Goal: Information Seeking & Learning: Understand process/instructions

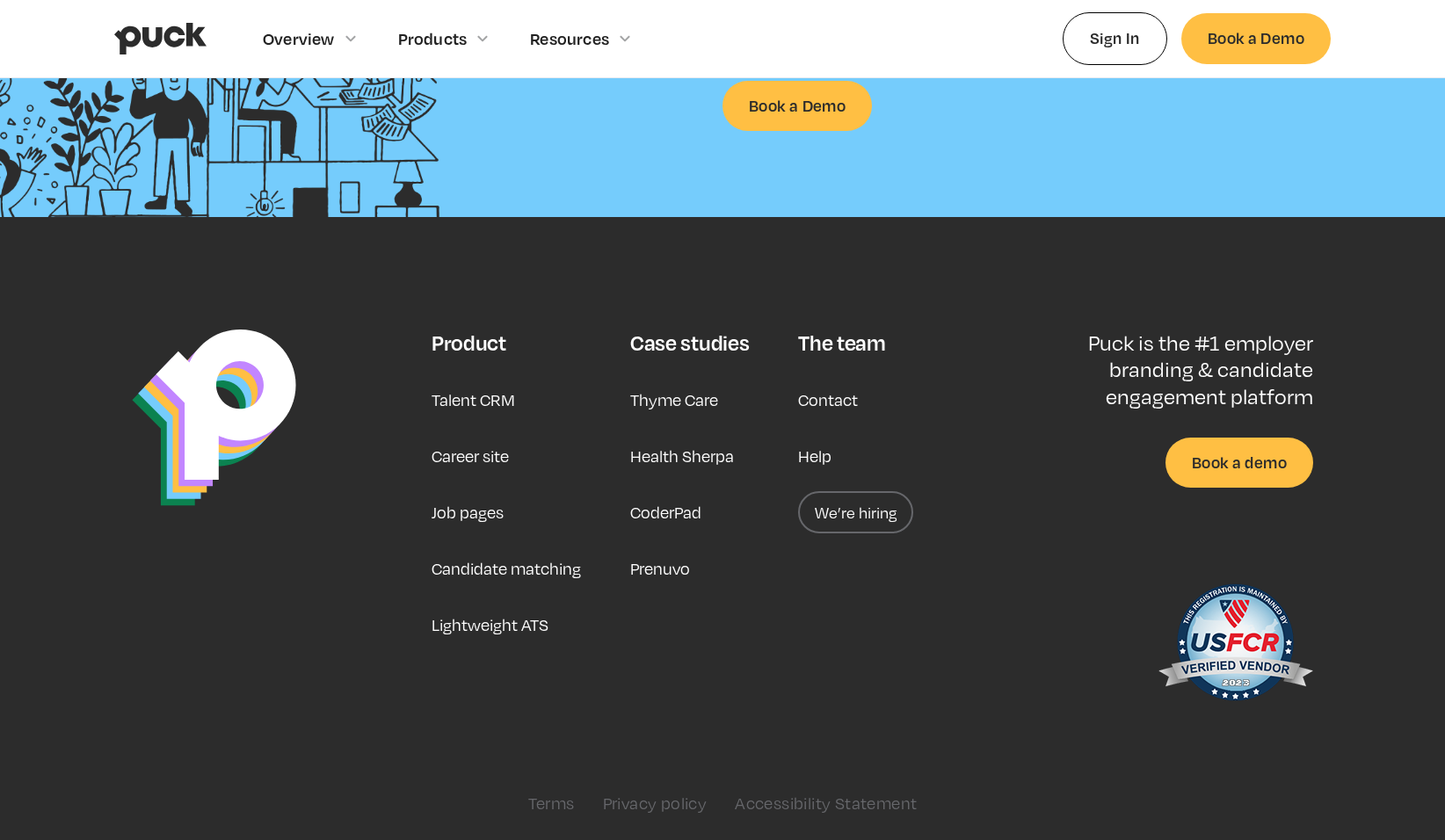
scroll to position [4468, 0]
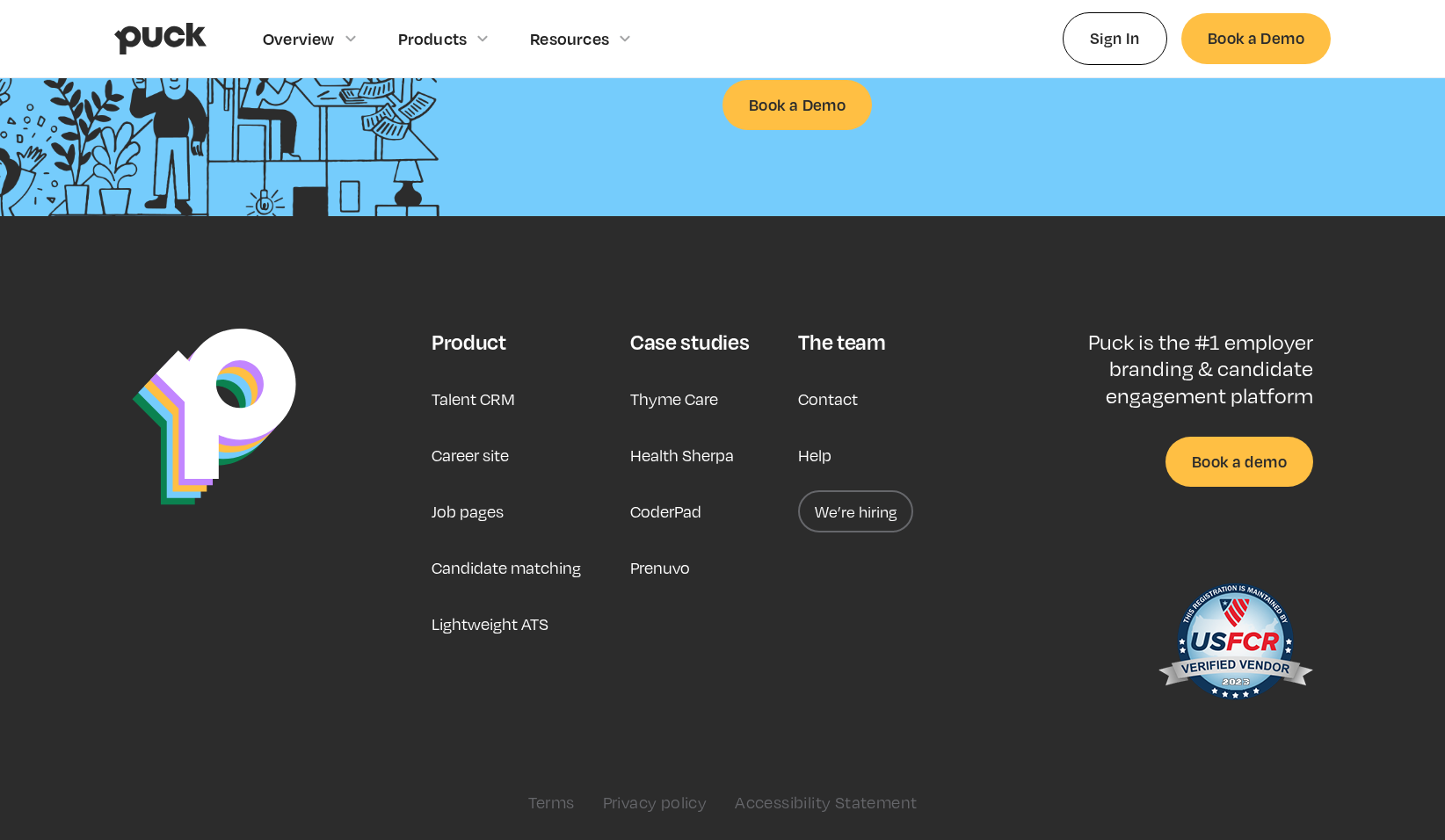
drag, startPoint x: 650, startPoint y: 805, endPoint x: 998, endPoint y: 715, distance: 359.4
click at [650, 805] on link "Privacy policy" at bounding box center [655, 802] width 105 height 19
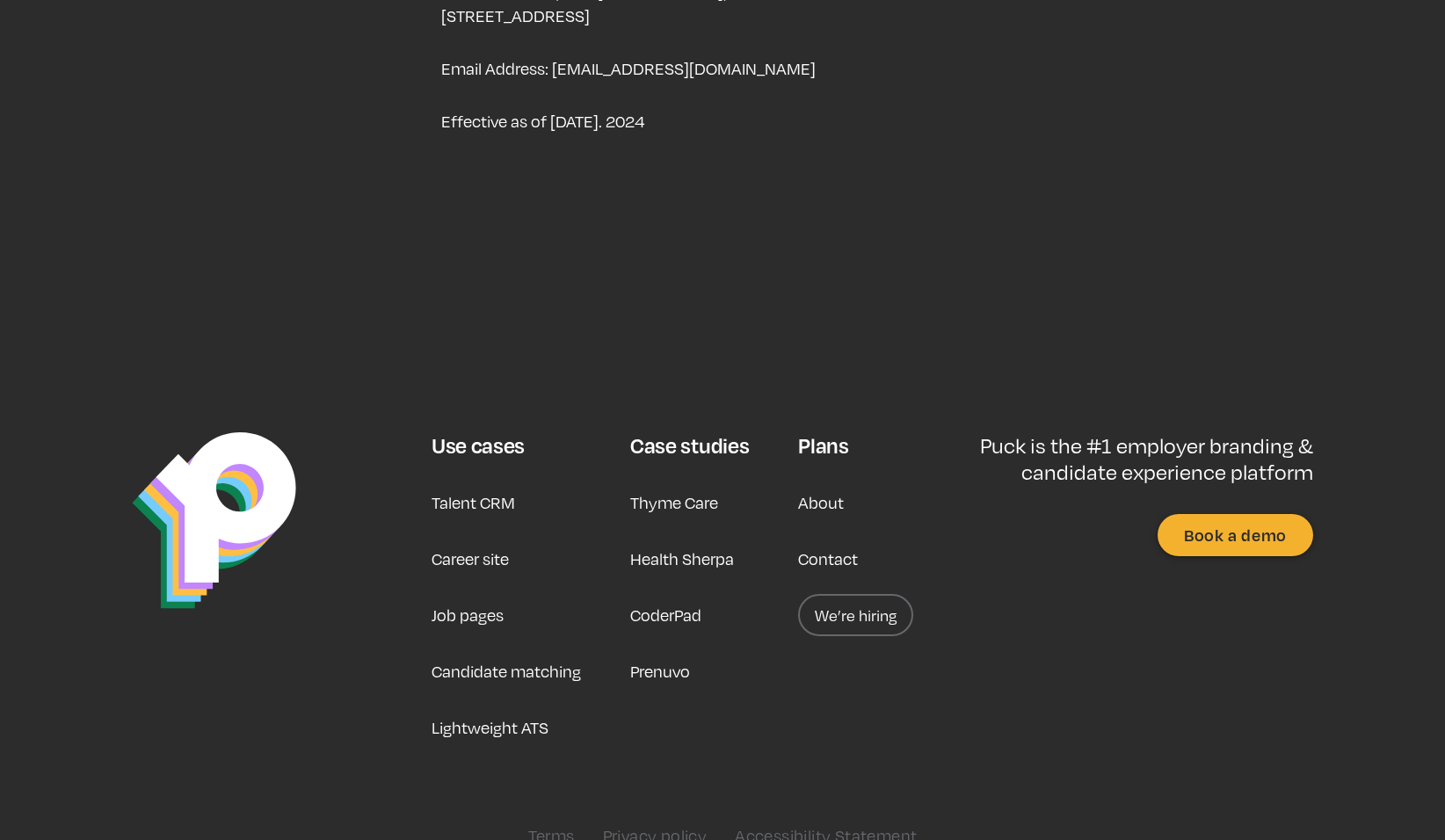
scroll to position [5830, 0]
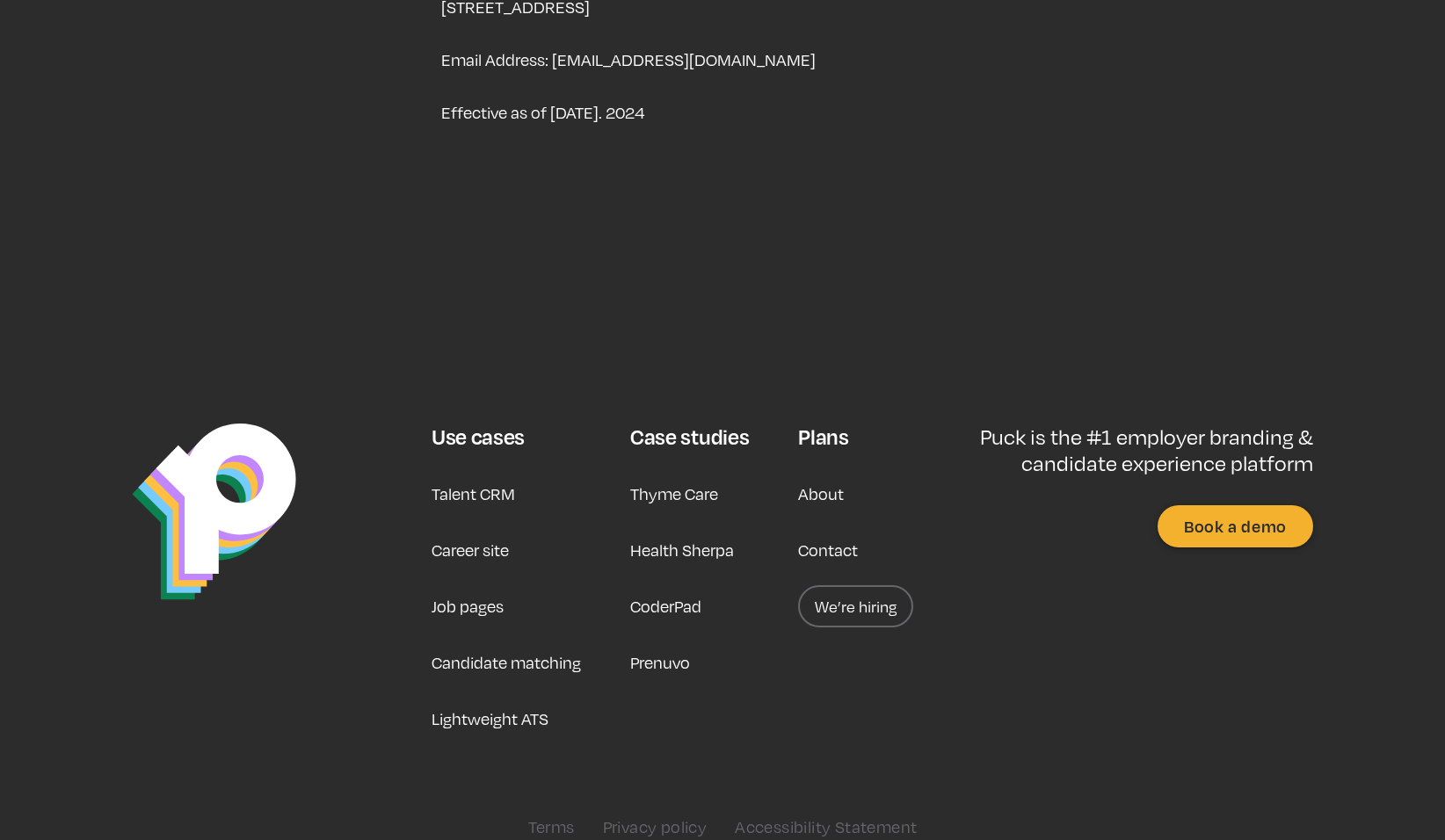
click at [534, 817] on link "Terms" at bounding box center [551, 826] width 47 height 19
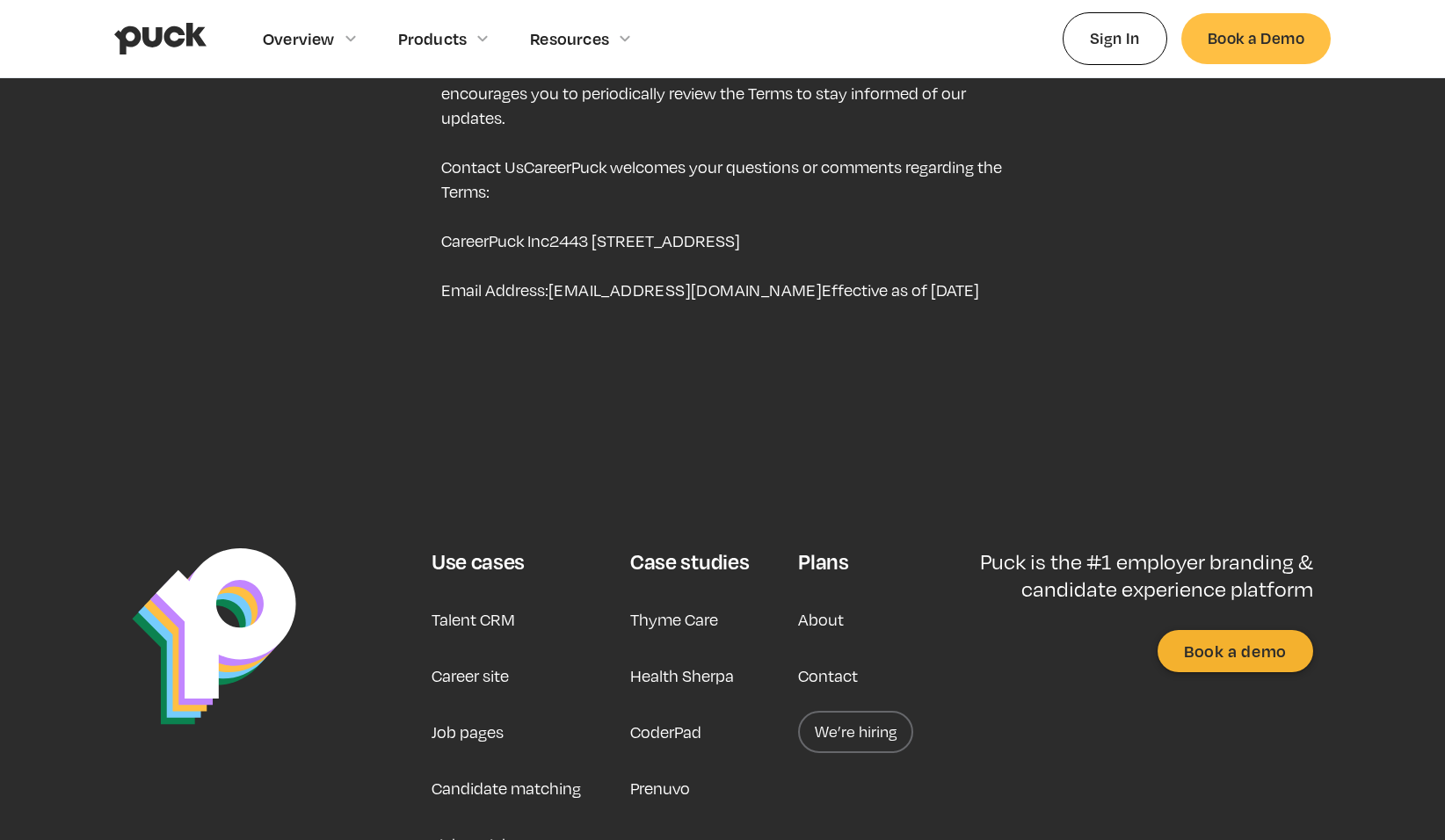
scroll to position [7829, 0]
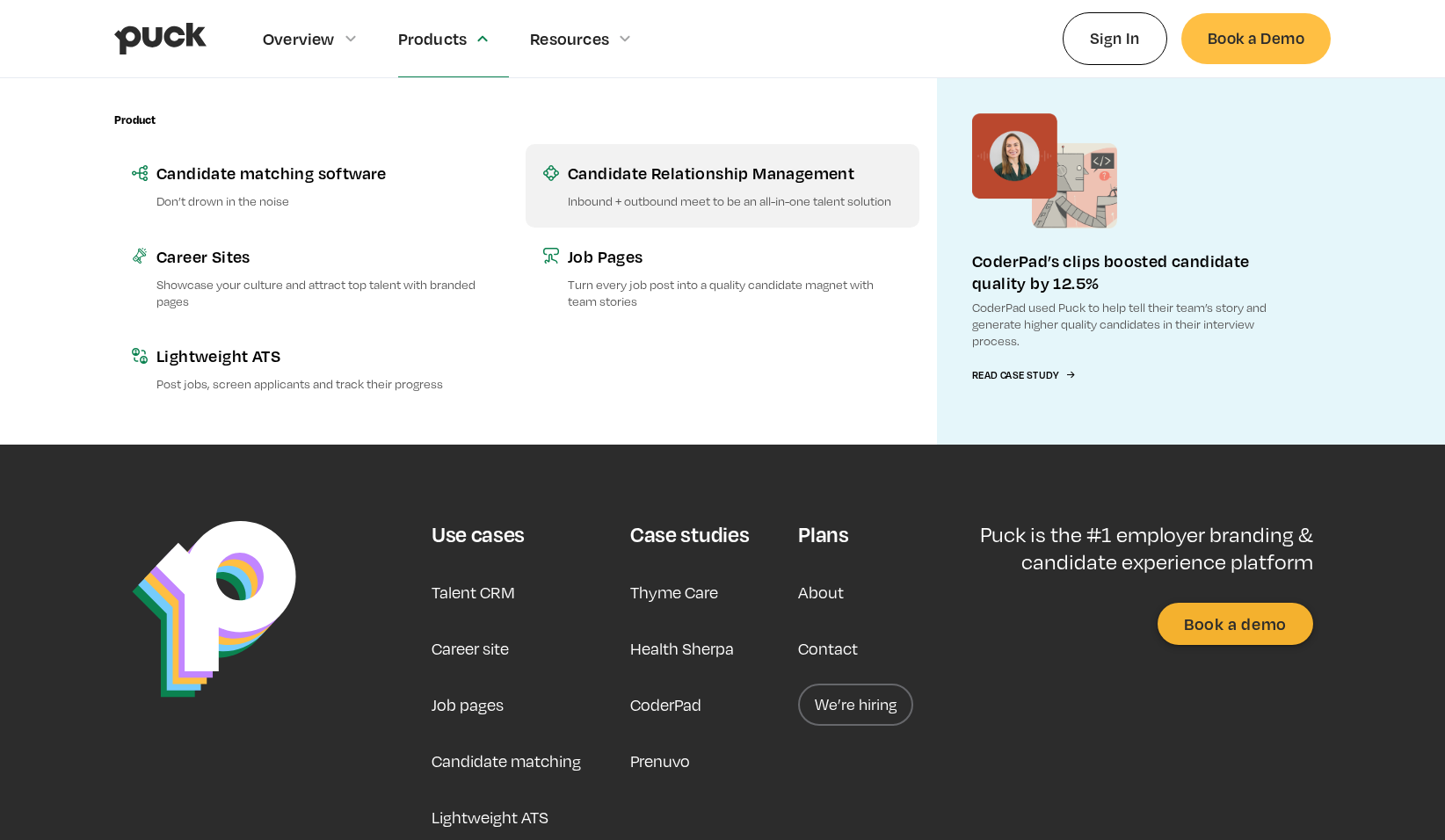
click at [690, 175] on div "Candidate Relationship Management" at bounding box center [734, 173] width 334 height 22
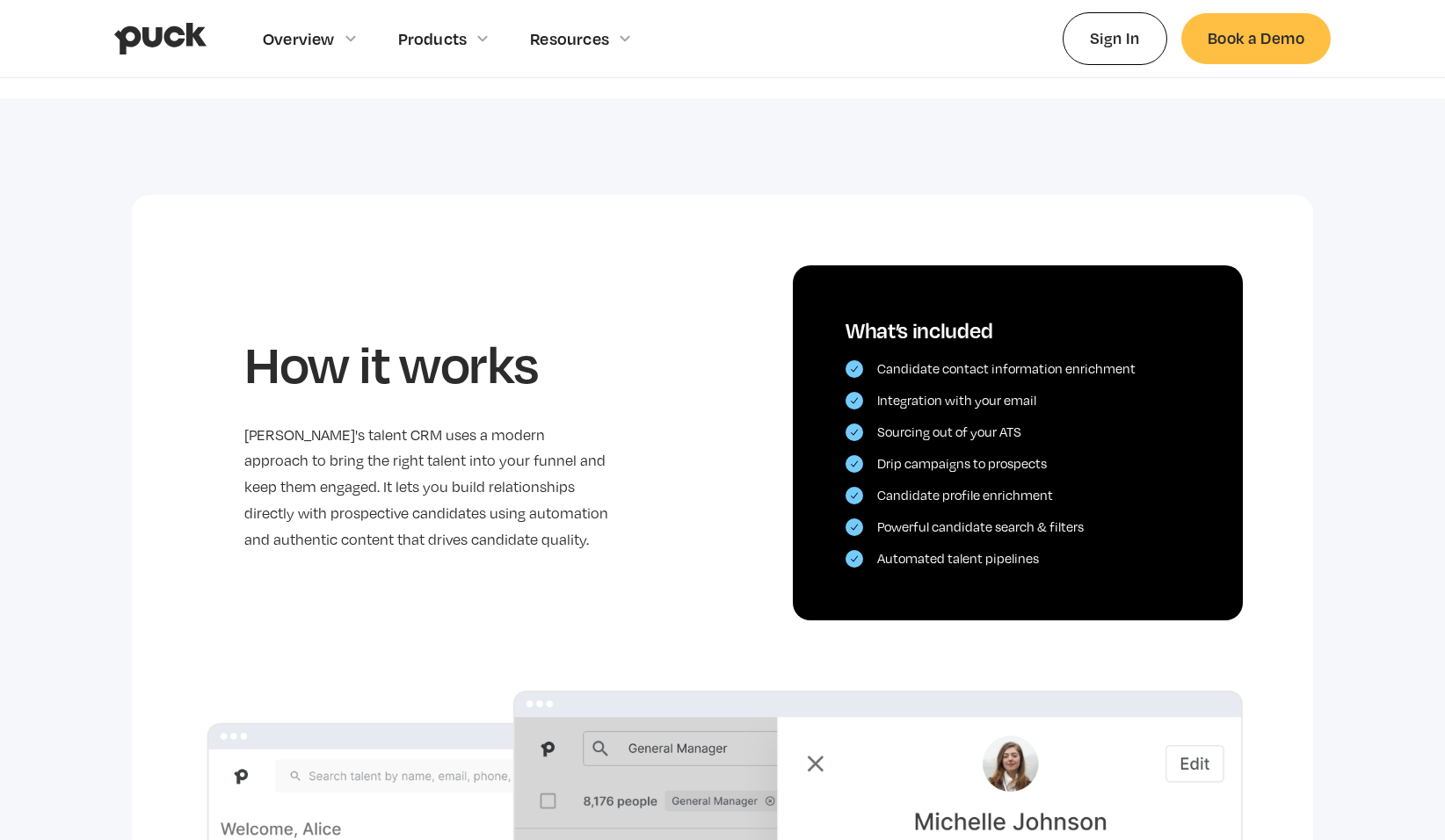
scroll to position [263, 0]
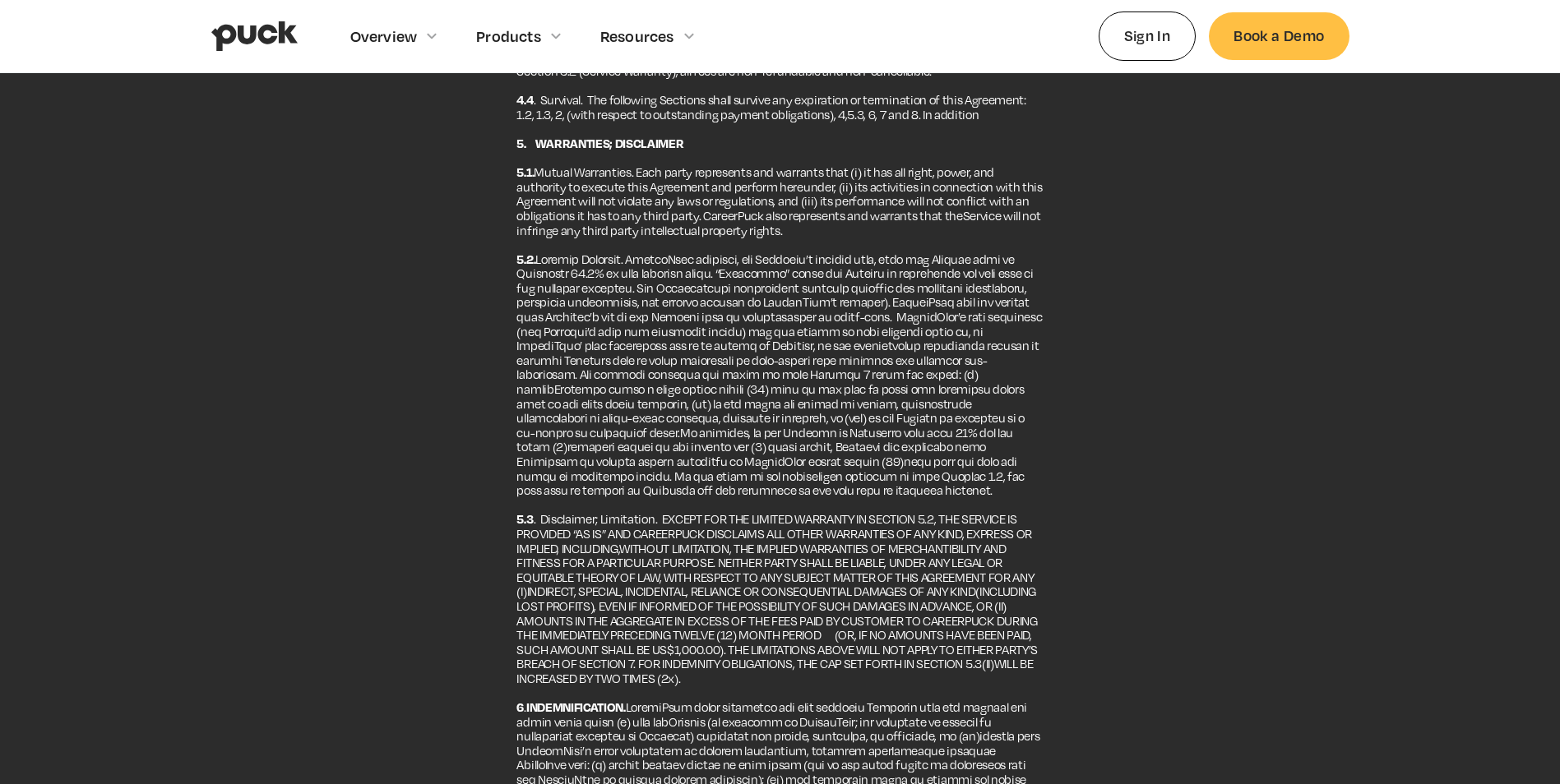
scroll to position [1398, 0]
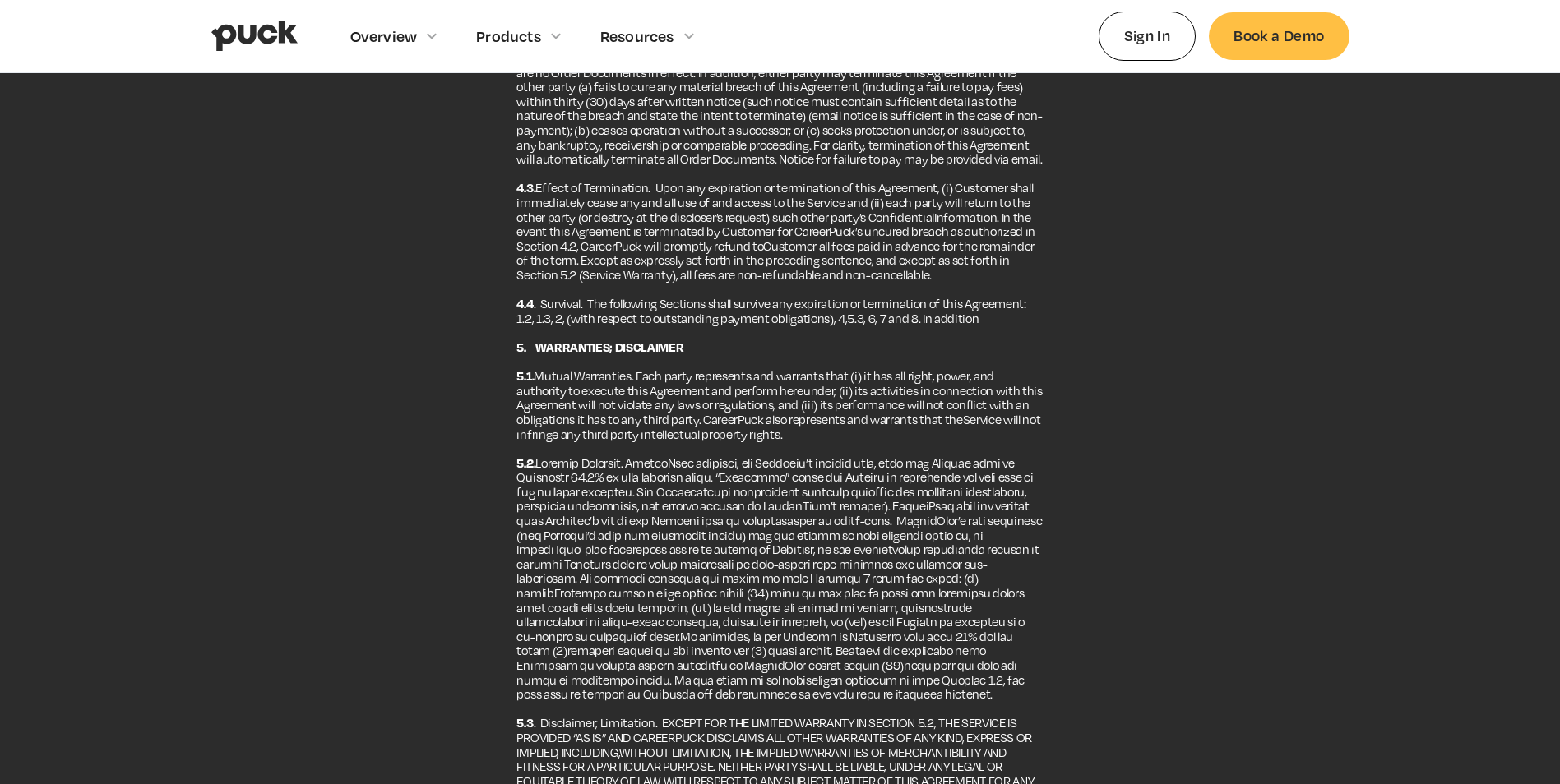
click at [1098, 356] on div "Employer terms of service Last Updated: [DATE] ‍ THE TERMS AND CONDITIONS CONTA…" at bounding box center [780, 538] width 1138 height 3461
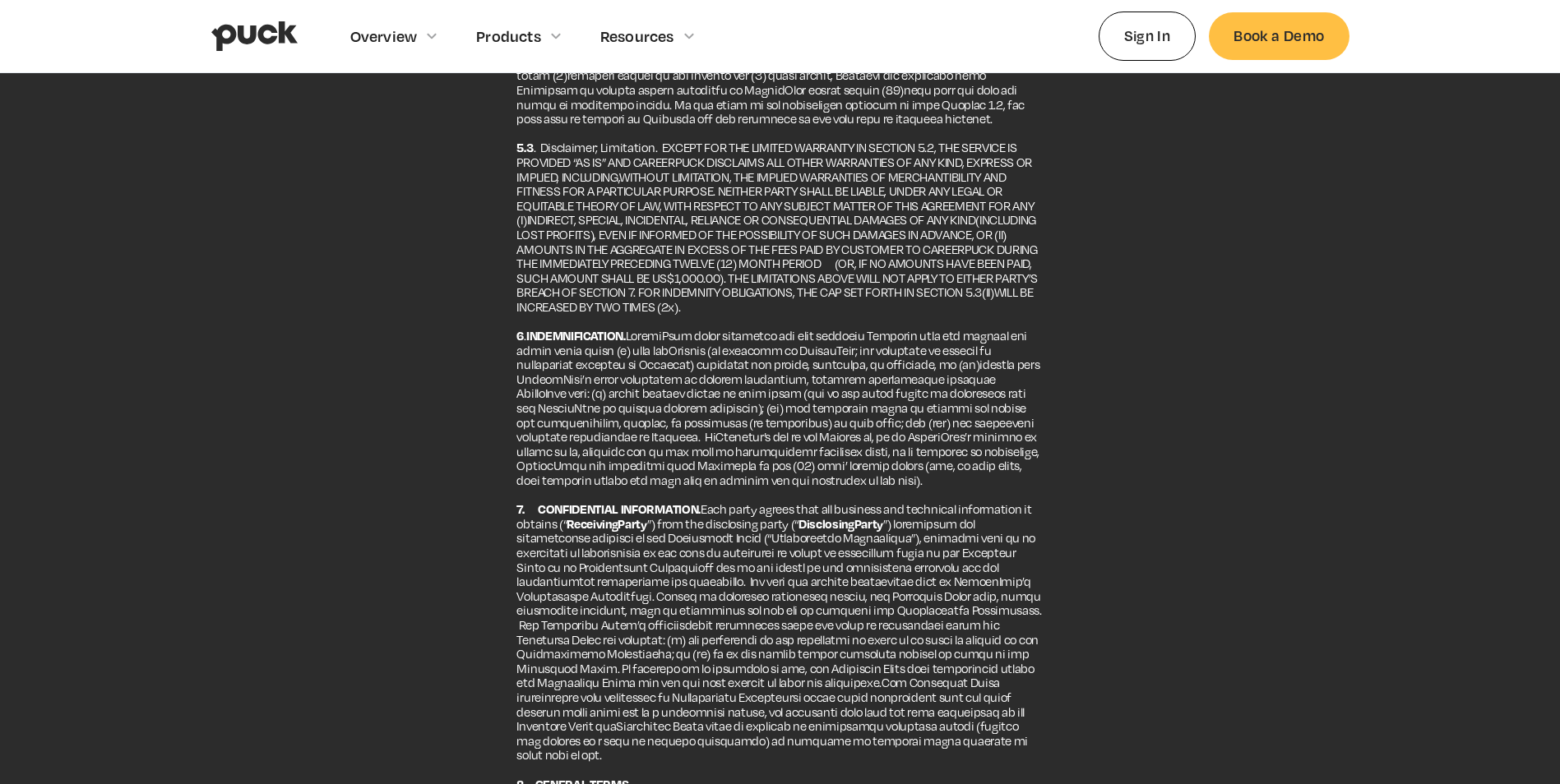
scroll to position [2385, 0]
